Goal: Information Seeking & Learning: Learn about a topic

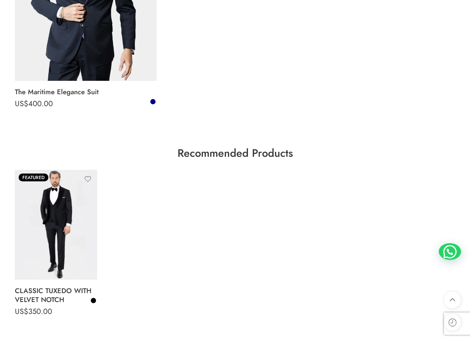
scroll to position [2346, 0]
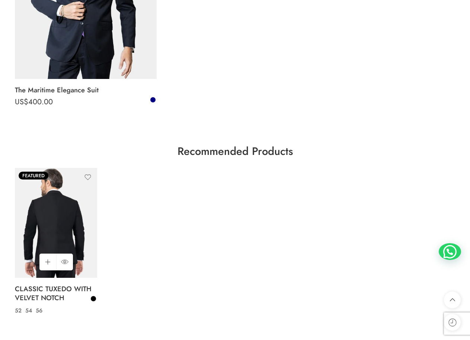
click at [58, 215] on img at bounding box center [56, 223] width 82 height 110
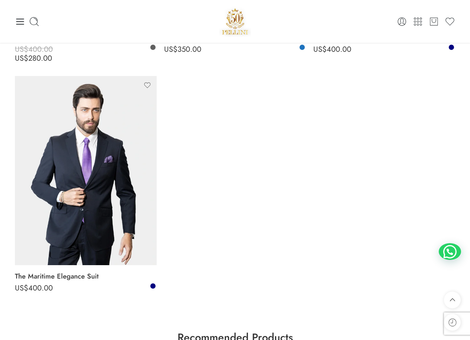
scroll to position [2155, 0]
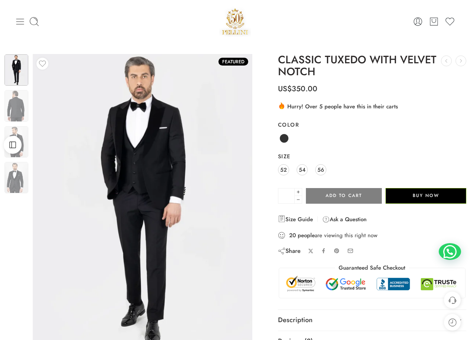
click at [21, 21] on icon at bounding box center [20, 21] width 10 height 10
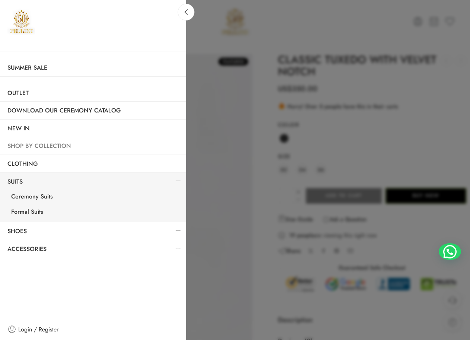
click at [99, 143] on link "SHOP BY COLLECTION" at bounding box center [93, 145] width 186 height 17
click at [177, 147] on link at bounding box center [179, 145] width 16 height 16
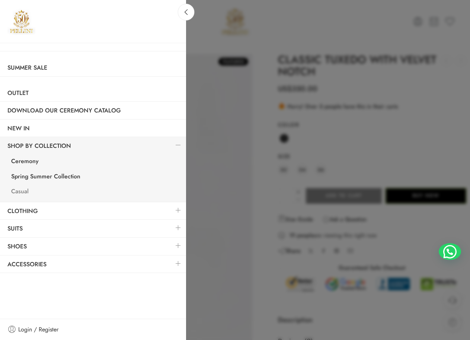
click at [25, 194] on link "Casual" at bounding box center [95, 192] width 182 height 15
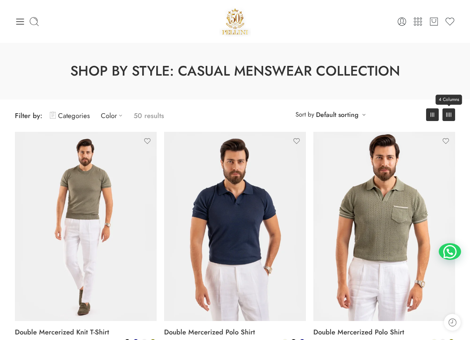
click at [446, 114] on link "4 Columns" at bounding box center [449, 114] width 13 height 13
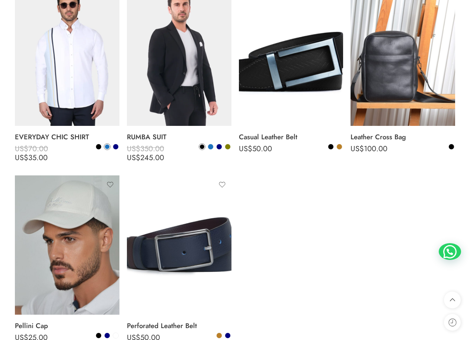
scroll to position [2308, 0]
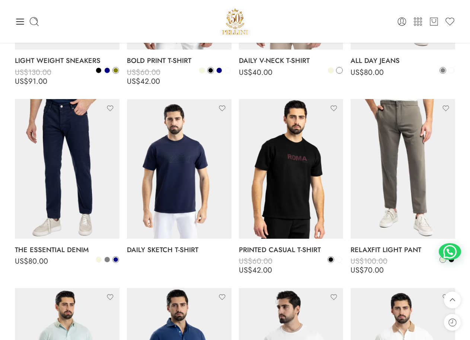
scroll to position [780, 0]
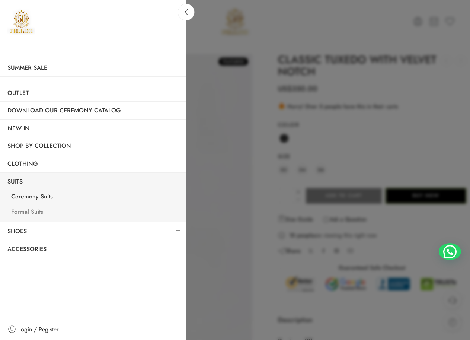
click at [30, 213] on link "Formal Suits" at bounding box center [95, 212] width 182 height 15
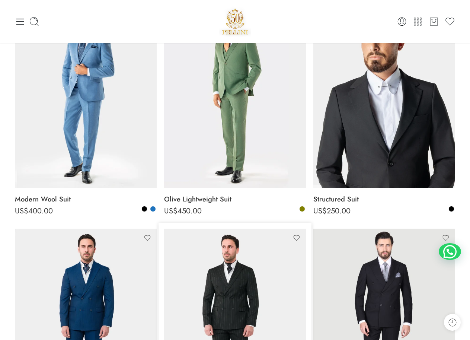
scroll to position [37, 0]
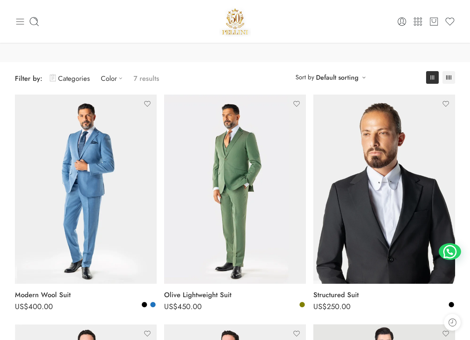
click at [21, 17] on icon at bounding box center [20, 21] width 10 height 10
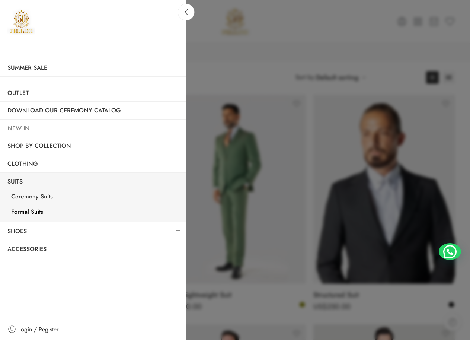
click at [35, 128] on link "NEW IN" at bounding box center [93, 128] width 186 height 17
click at [19, 127] on link "NEW IN" at bounding box center [93, 128] width 186 height 17
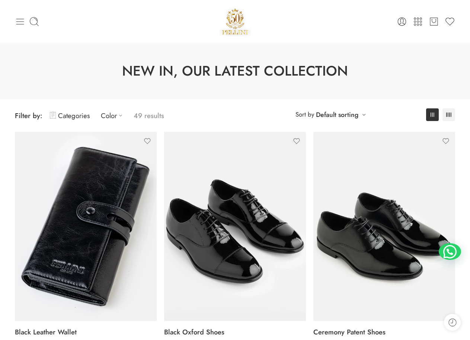
click at [20, 23] on icon at bounding box center [20, 21] width 10 height 10
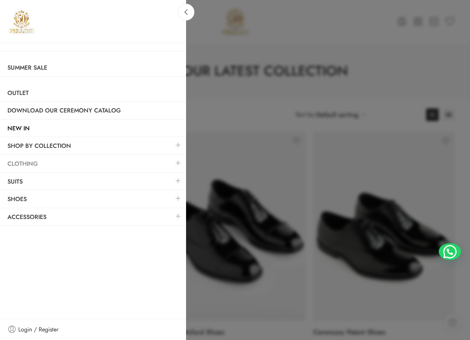
click at [45, 166] on link "Clothing" at bounding box center [93, 163] width 186 height 17
